Goal: Transaction & Acquisition: Purchase product/service

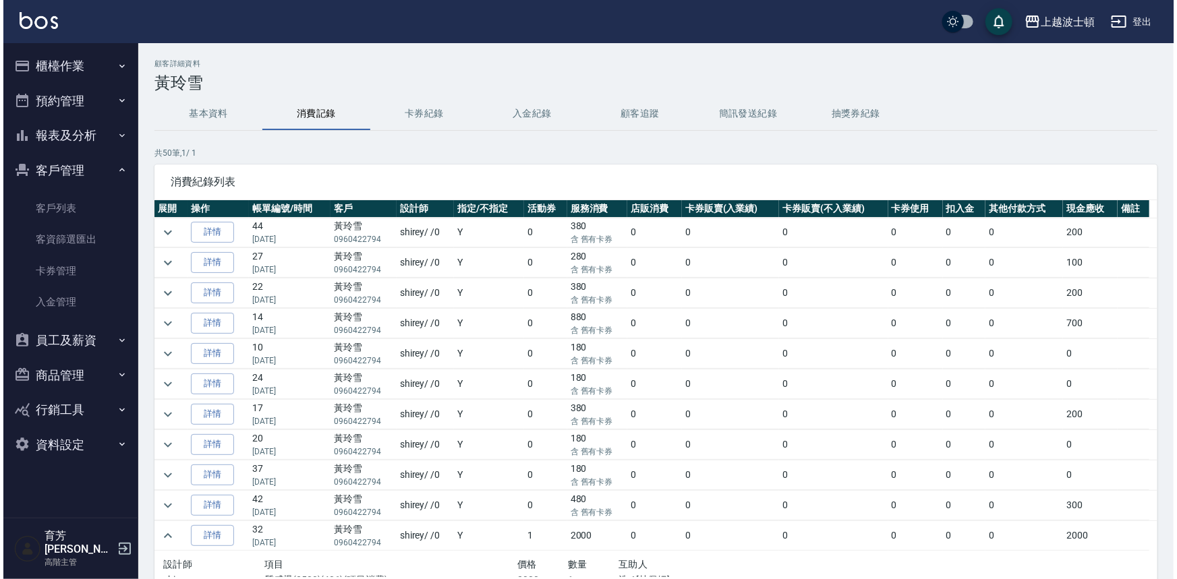
scroll to position [285, 0]
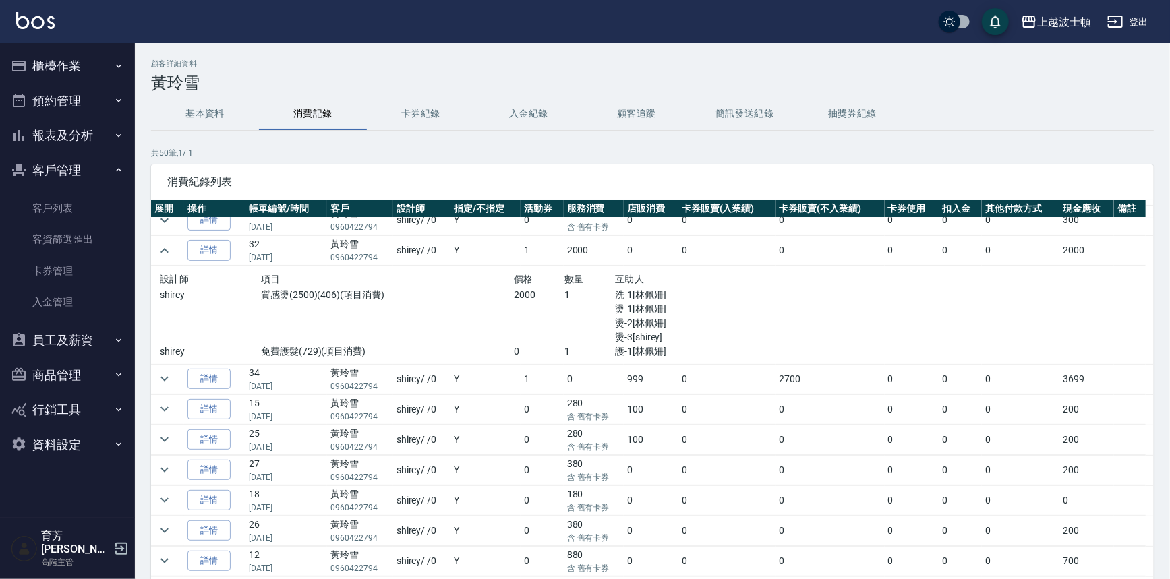
click at [40, 73] on button "櫃檯作業" at bounding box center [67, 66] width 124 height 35
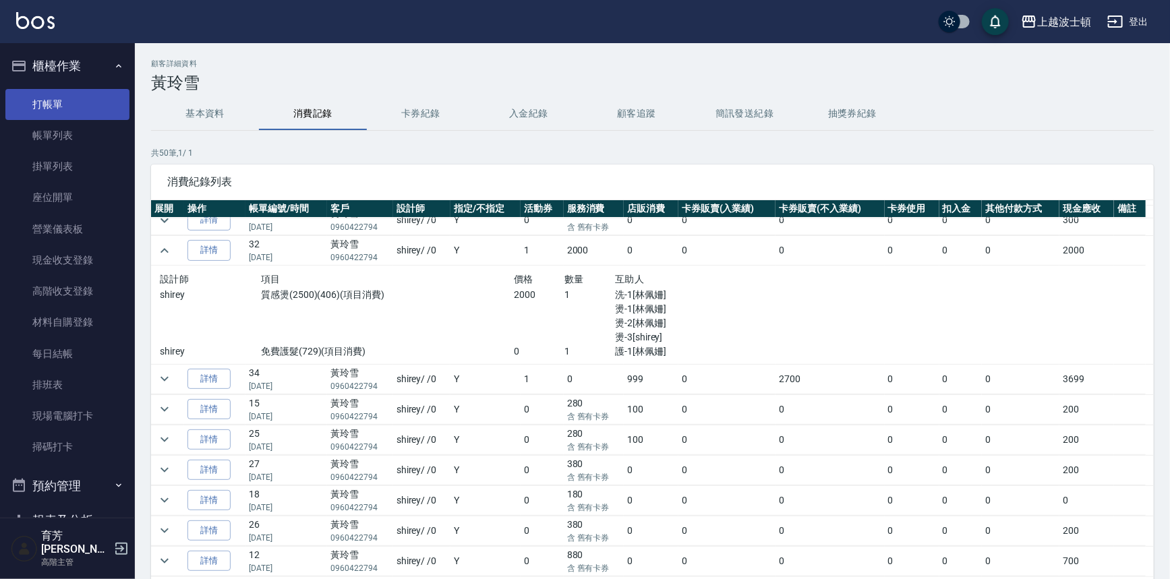
click at [38, 112] on link "打帳單" at bounding box center [67, 104] width 124 height 31
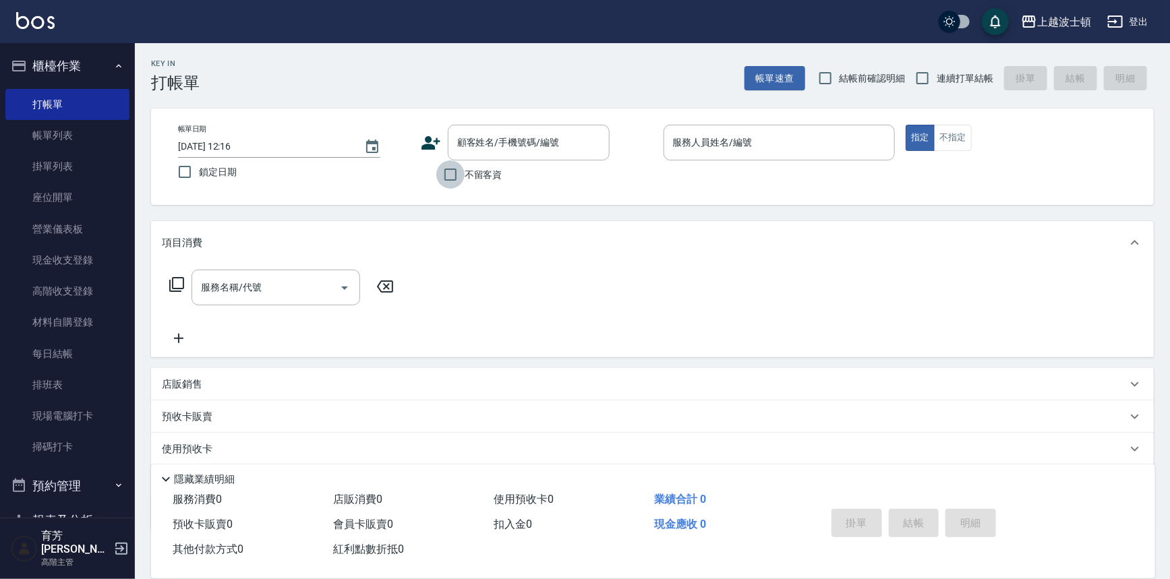
click at [462, 173] on input "不留客資" at bounding box center [450, 174] width 28 height 28
checkbox input "true"
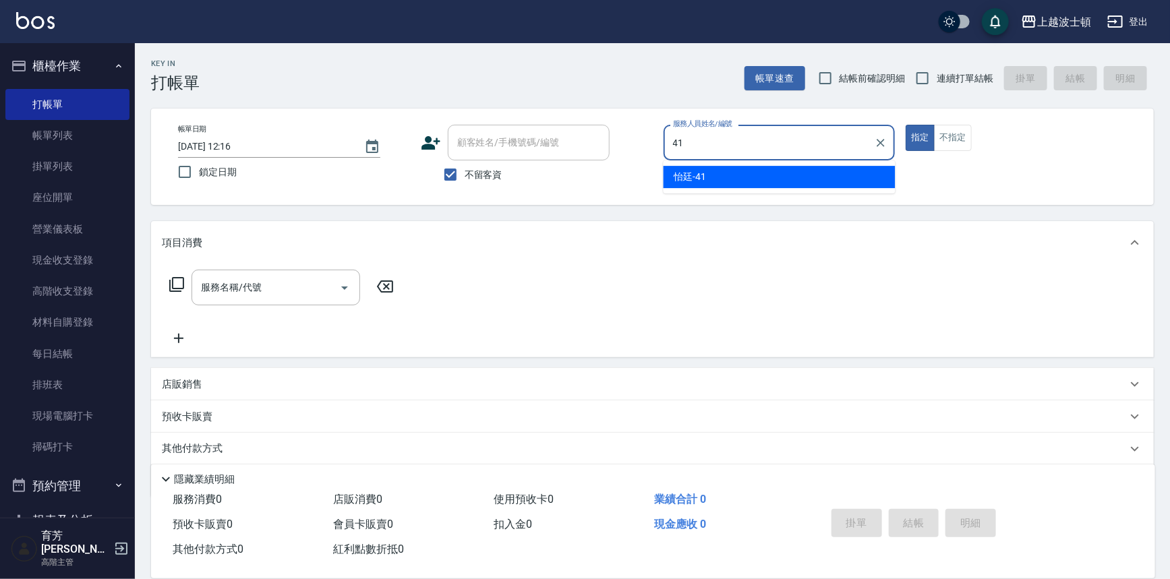
type input "怡廷-41"
type button "true"
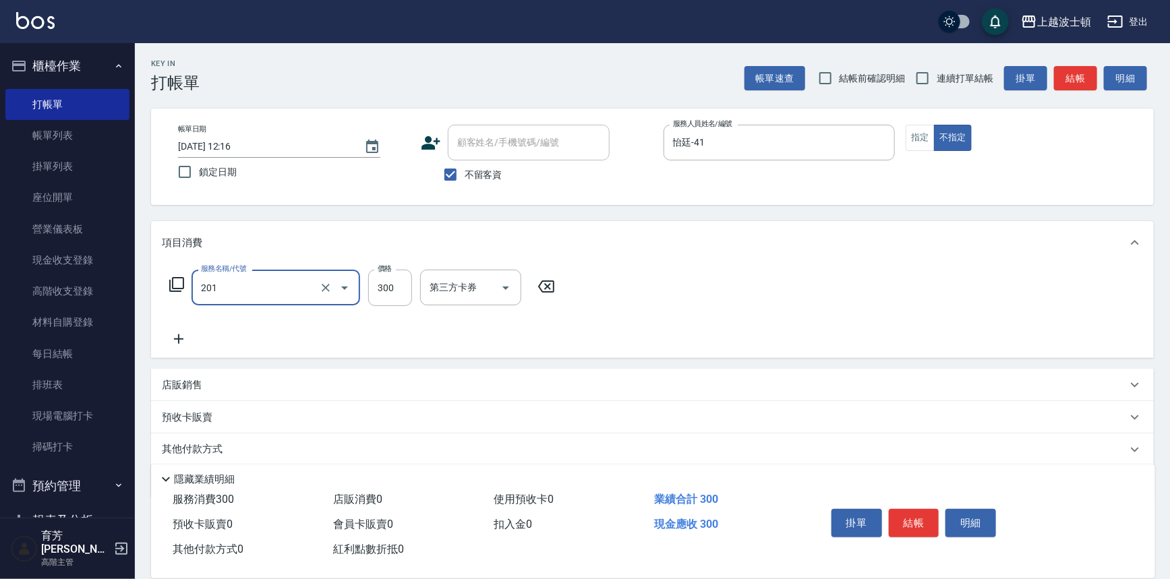
type input "洗髮(201)"
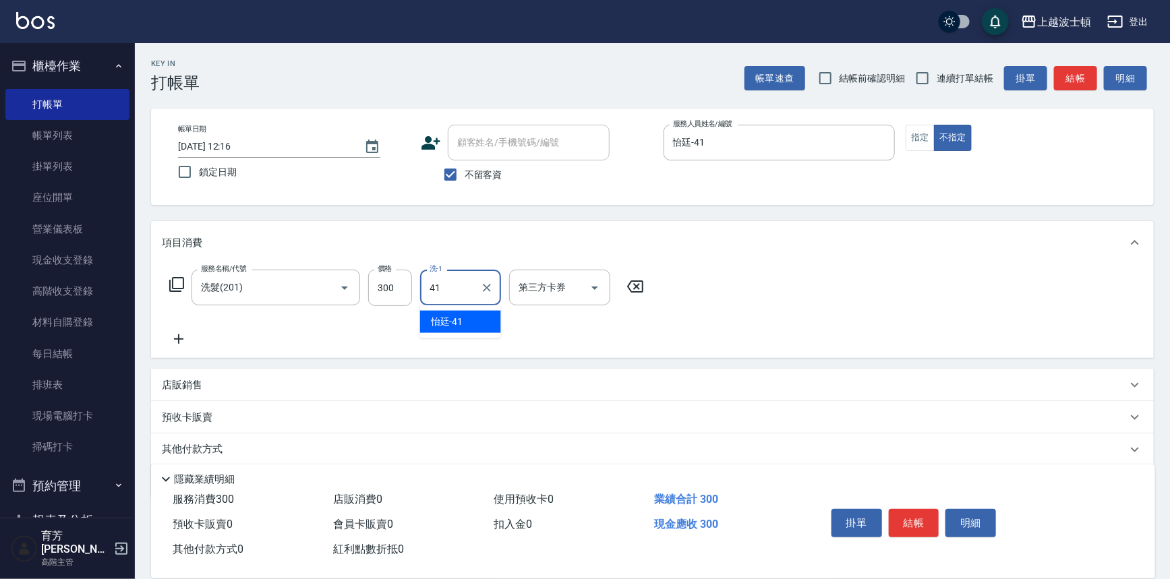
type input "怡廷-41"
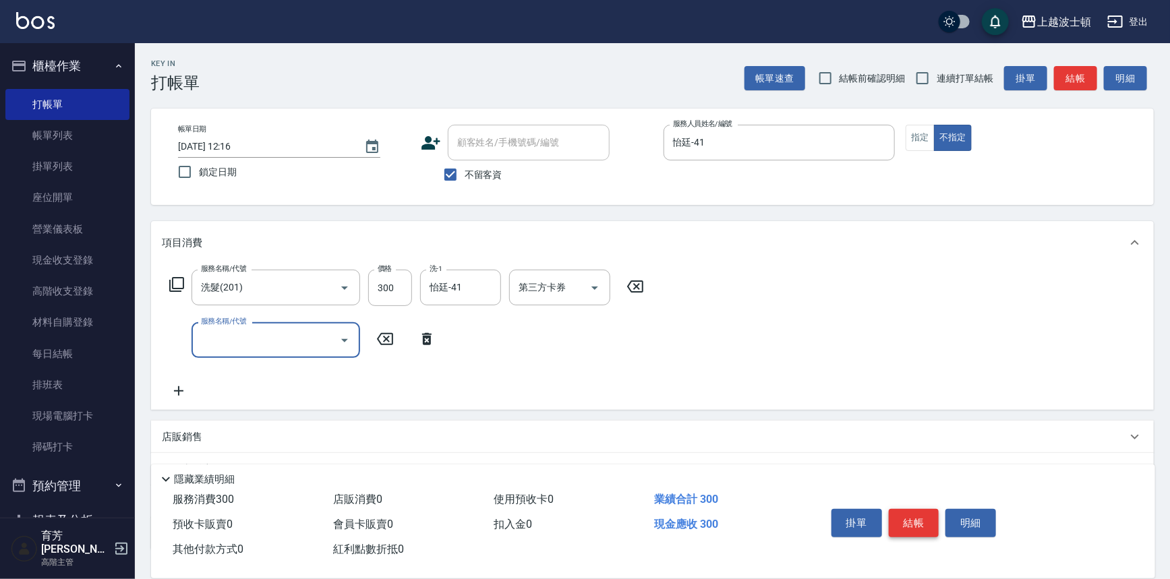
drag, startPoint x: 911, startPoint y: 525, endPoint x: 872, endPoint y: 370, distance: 159.3
click at [911, 524] on button "結帳" at bounding box center [914, 523] width 51 height 28
